Goal: Check status: Check status

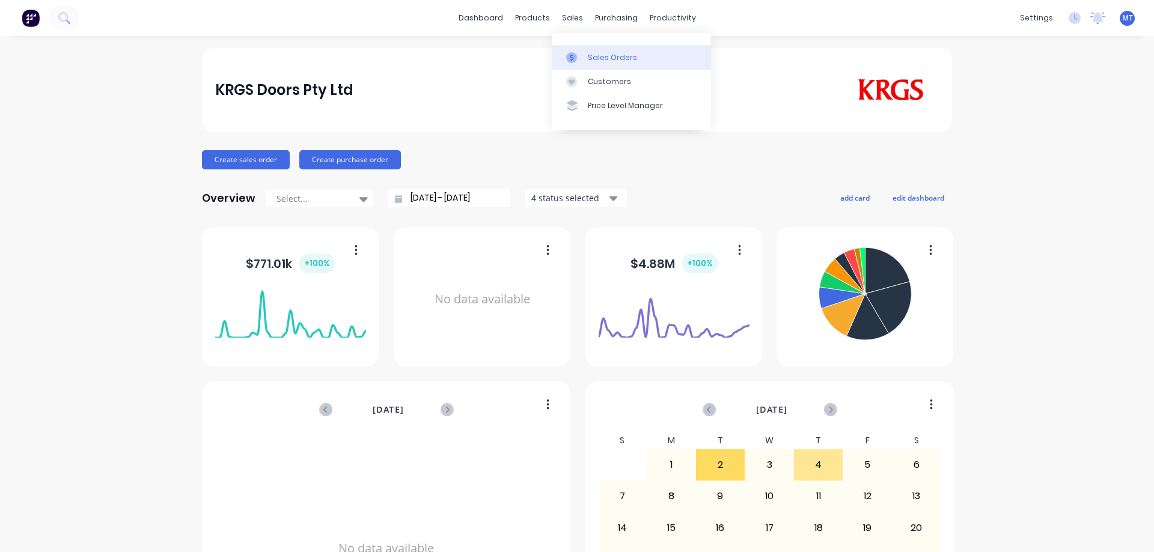
click at [565, 52] on link "Sales Orders" at bounding box center [631, 57] width 159 height 24
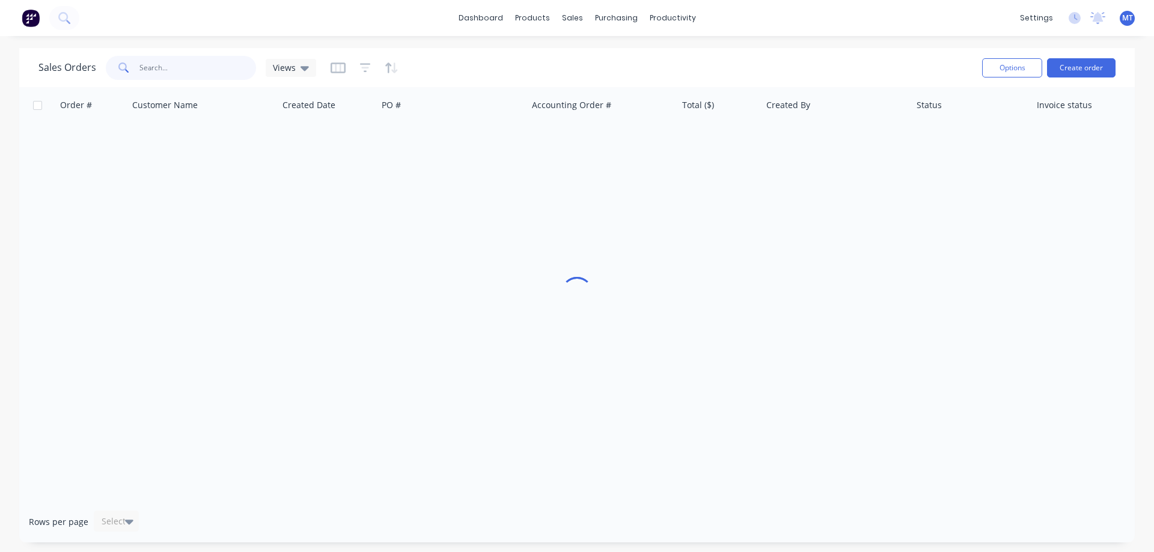
click at [203, 56] on input "text" at bounding box center [197, 68] width 117 height 24
drag, startPoint x: 210, startPoint y: 64, endPoint x: 100, endPoint y: 64, distance: 109.3
click at [100, 64] on div "Sales Orders 360 queen Views" at bounding box center [177, 68] width 278 height 24
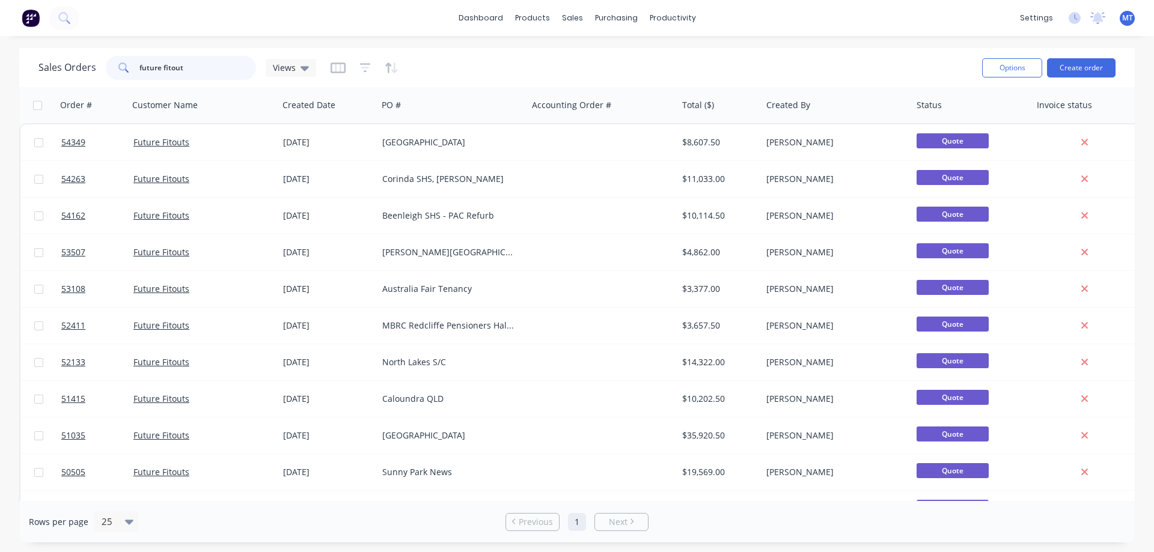
drag, startPoint x: 212, startPoint y: 67, endPoint x: 49, endPoint y: 63, distance: 163.5
click at [49, 63] on div "Sales Orders future fitout Views" at bounding box center [177, 68] width 278 height 24
type input "formula"
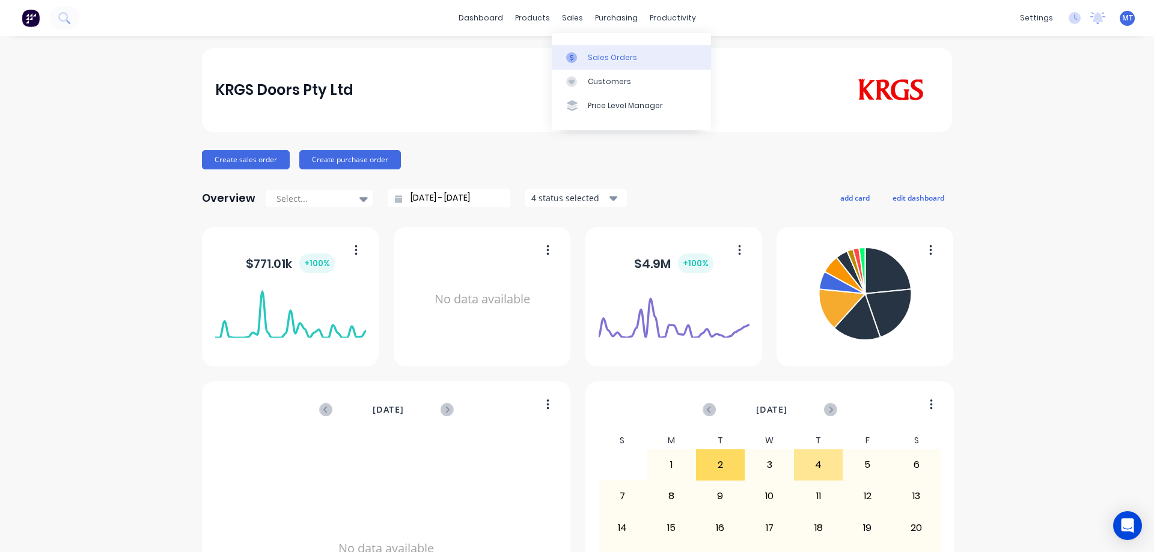
click at [575, 59] on icon at bounding box center [571, 57] width 11 height 11
click at [576, 56] on icon at bounding box center [571, 57] width 11 height 11
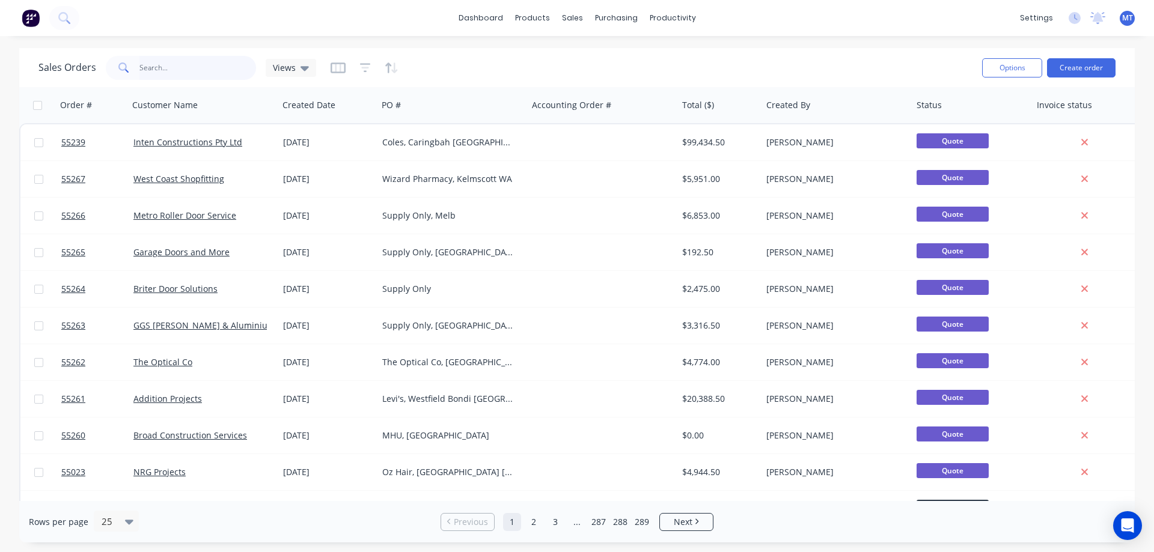
click at [177, 64] on input "text" at bounding box center [197, 68] width 117 height 24
type input "levi"
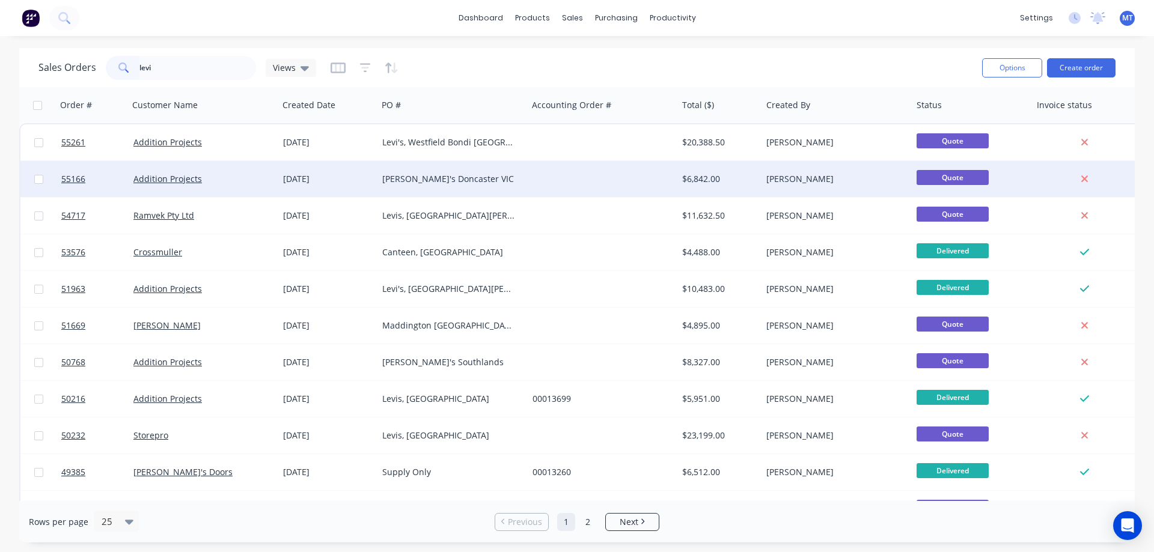
click at [409, 171] on div "Levi's Doncaster VIC" at bounding box center [452, 179] width 150 height 36
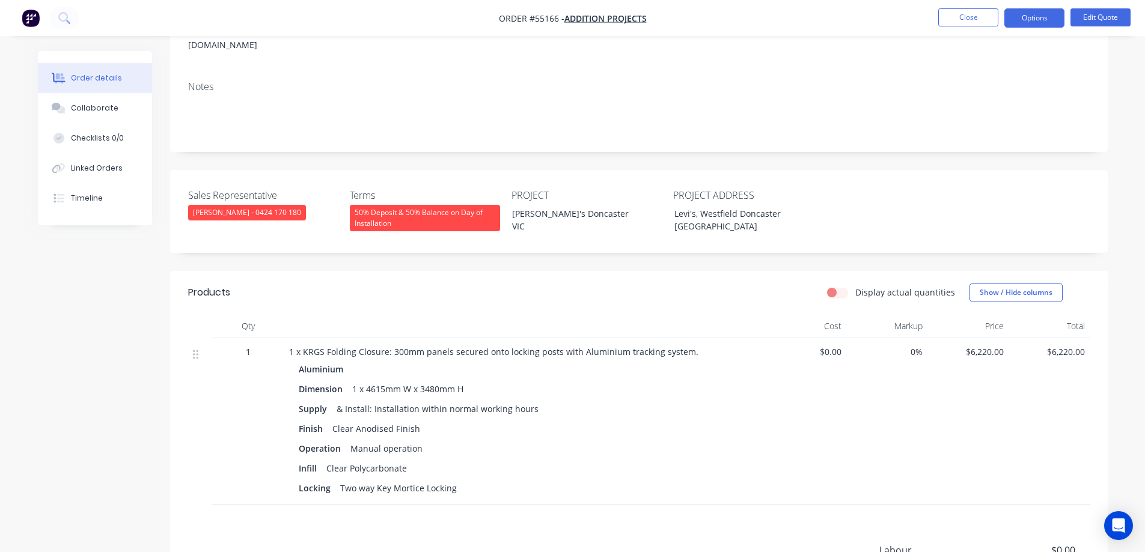
scroll to position [180, 0]
click at [962, 16] on button "Close" at bounding box center [968, 17] width 60 height 18
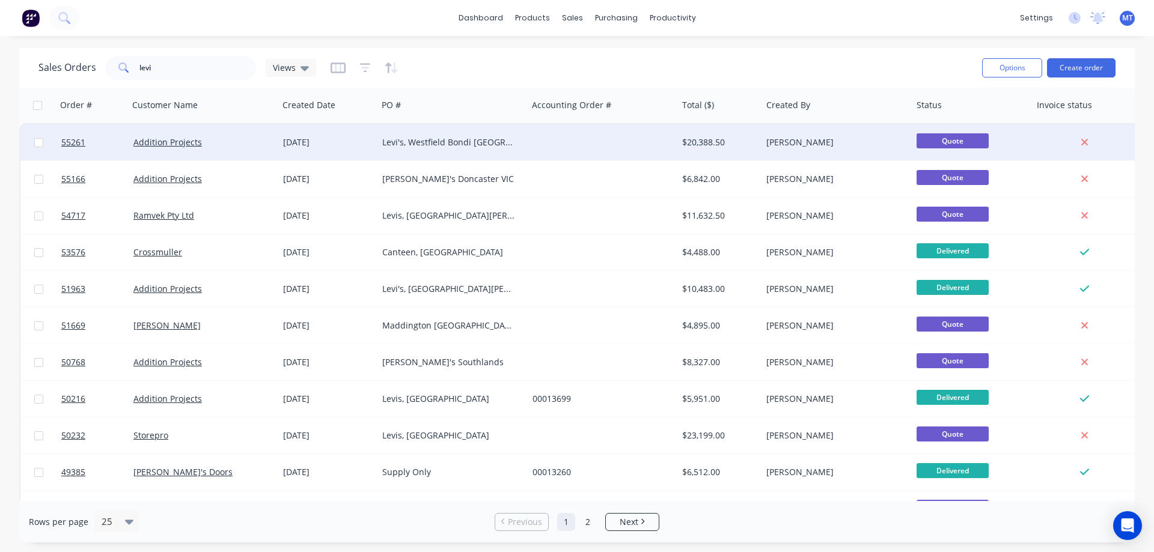
click at [383, 144] on div "Levi's, Westfield Bondi [GEOGRAPHIC_DATA]" at bounding box center [448, 142] width 133 height 12
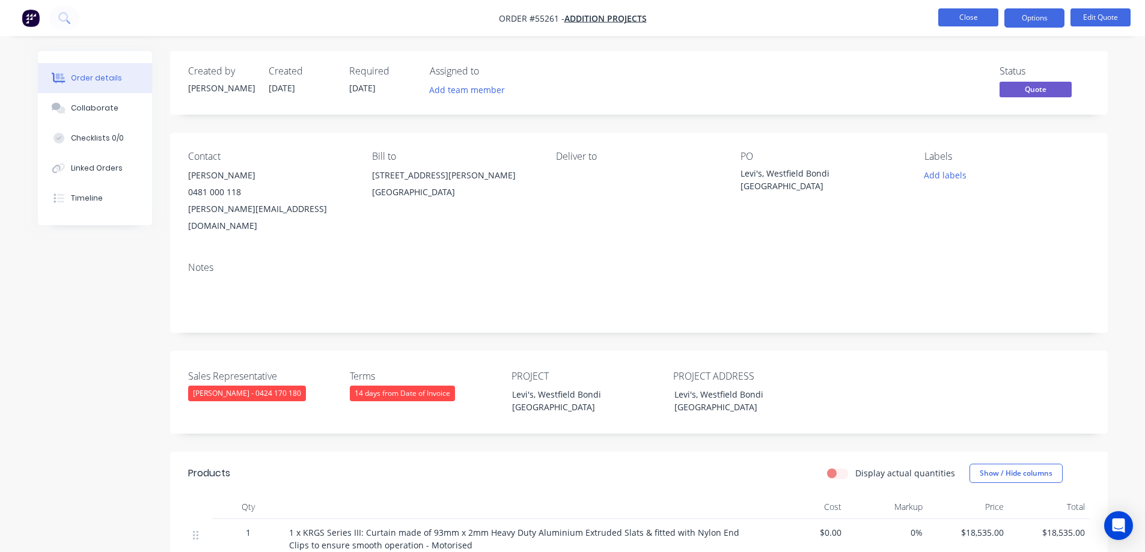
click at [947, 25] on button "Close" at bounding box center [968, 17] width 60 height 18
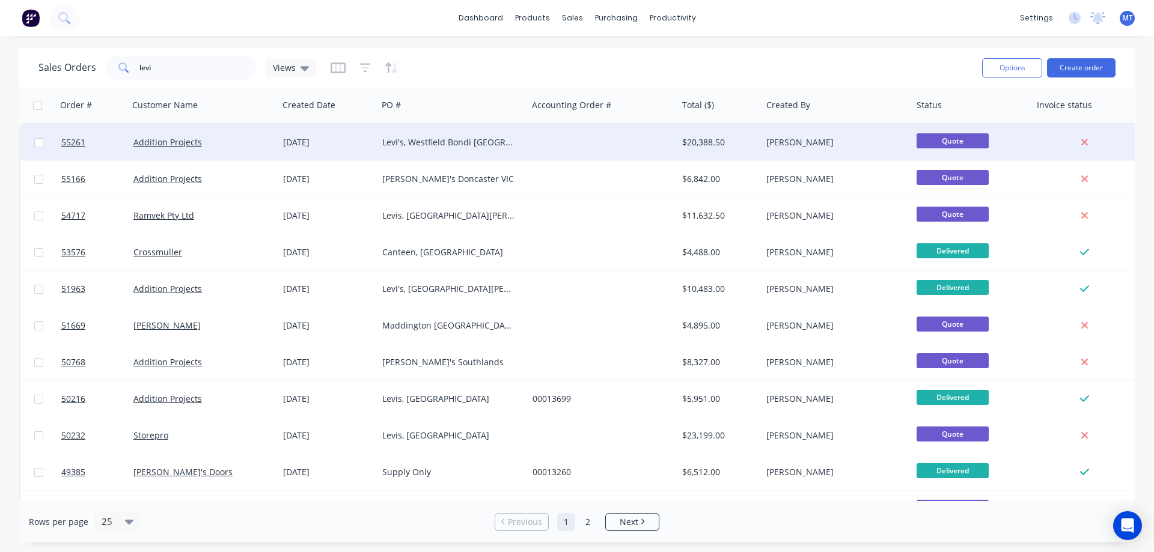
click at [408, 150] on div "Levi's, Westfield Bondi [GEOGRAPHIC_DATA]" at bounding box center [452, 142] width 150 height 36
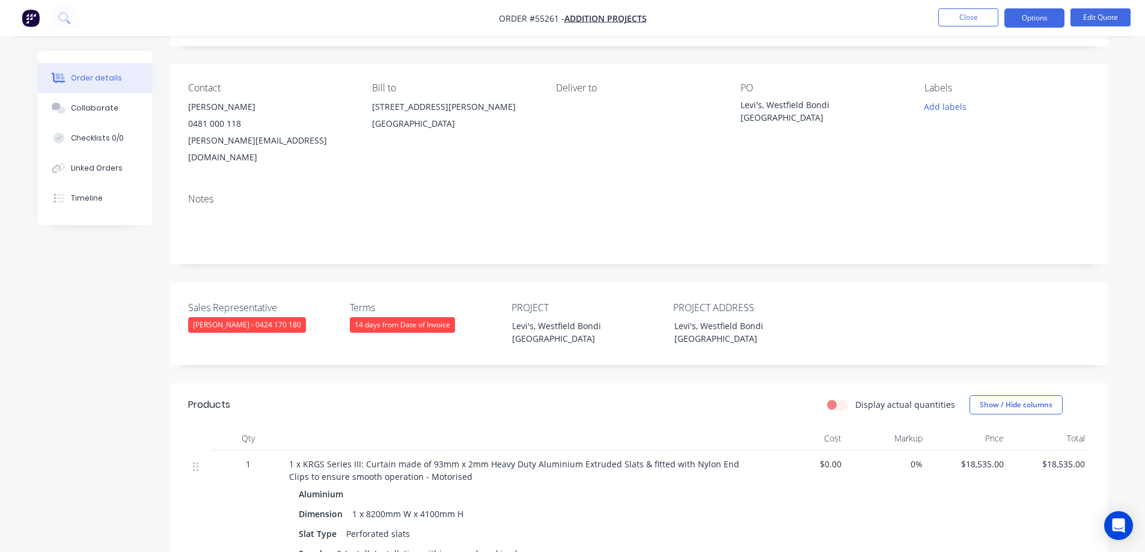
scroll to position [180, 0]
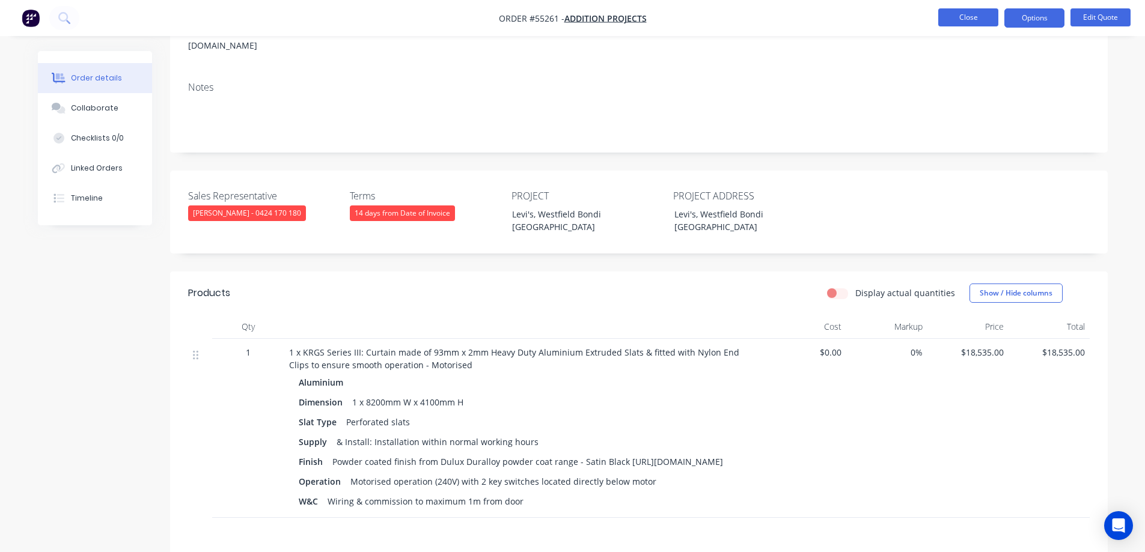
click at [979, 20] on button "Close" at bounding box center [968, 17] width 60 height 18
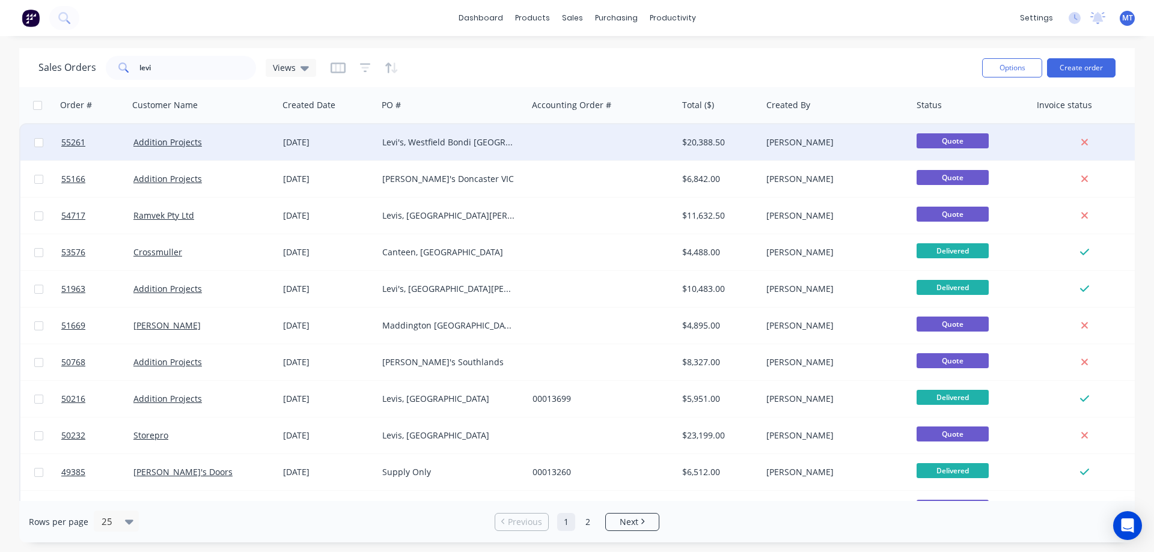
click at [499, 146] on div "Levi's, Westfield Bondi [GEOGRAPHIC_DATA]" at bounding box center [448, 142] width 133 height 12
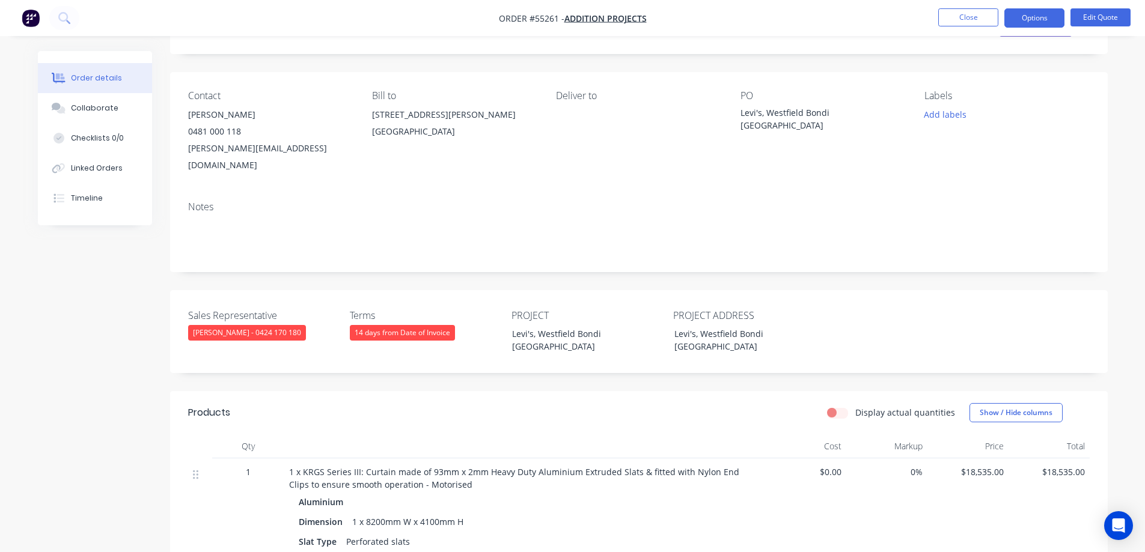
scroll to position [60, 0]
